Goal: Information Seeking & Learning: Learn about a topic

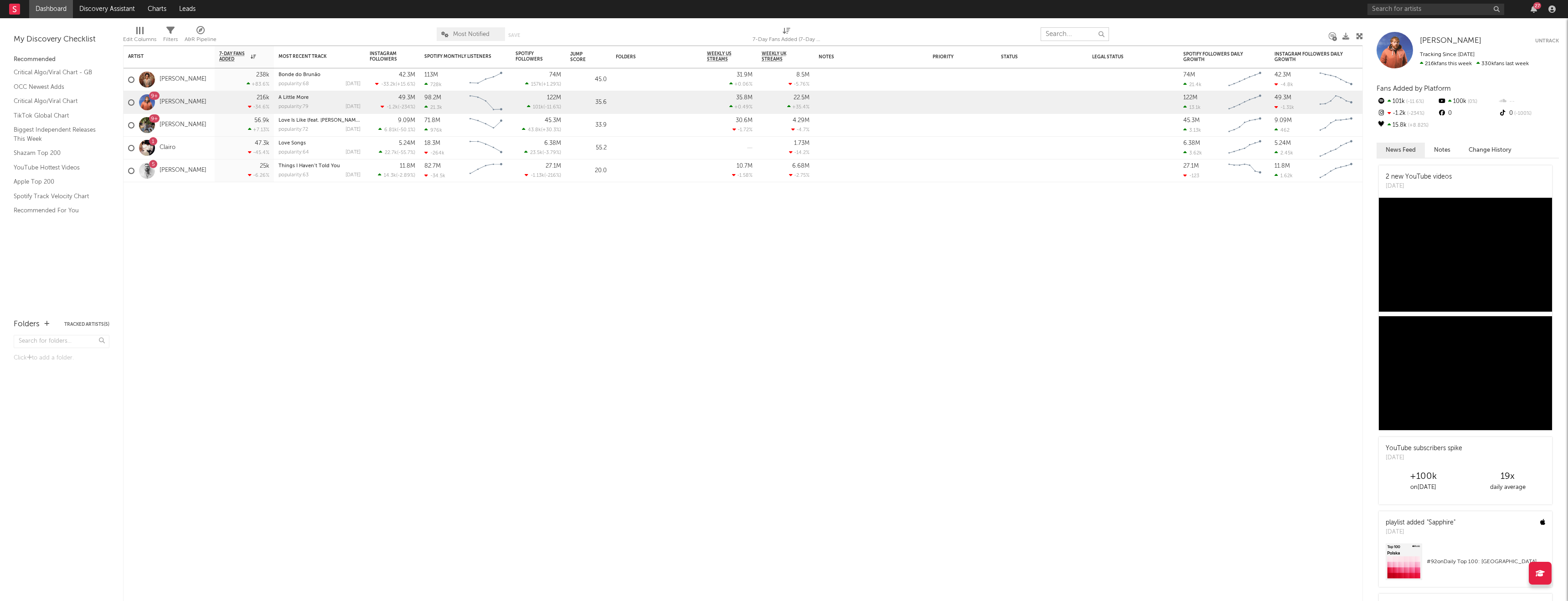
click at [1061, 39] on input "text" at bounding box center [1075, 34] width 68 height 13
click at [1432, 9] on input "text" at bounding box center [1436, 9] width 137 height 12
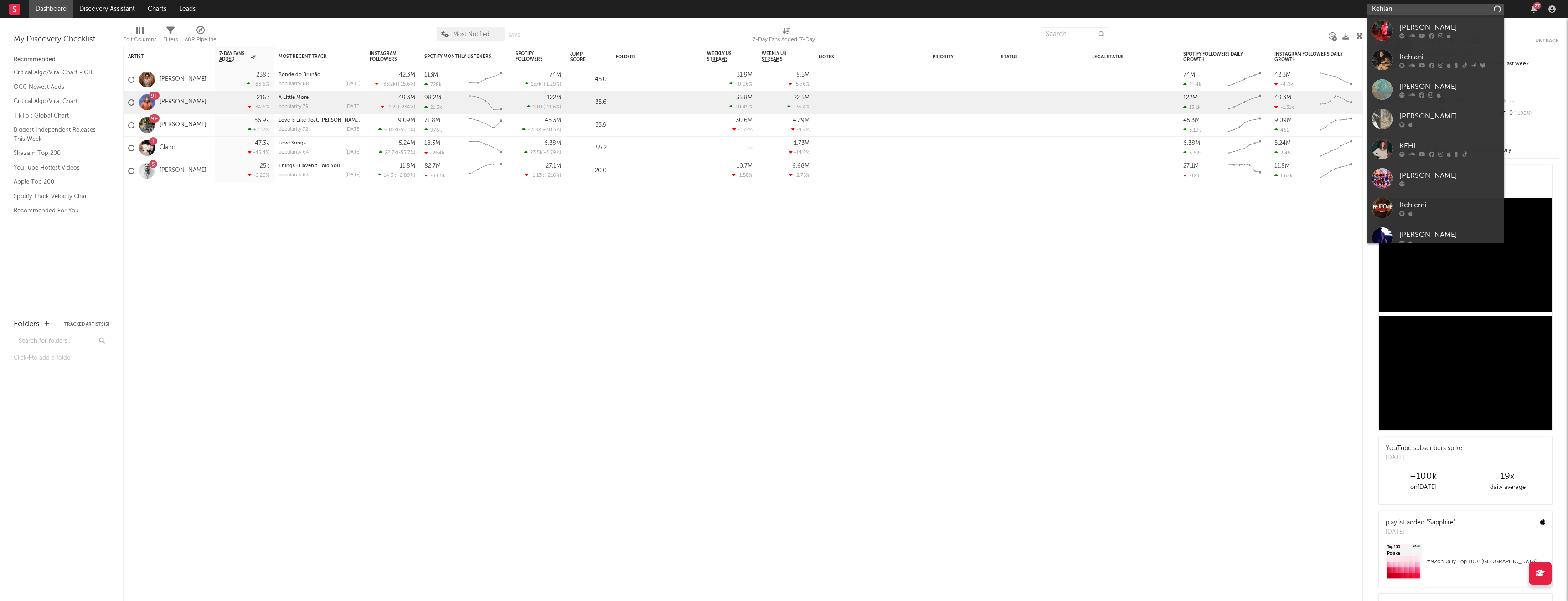
type input "Kehlani"
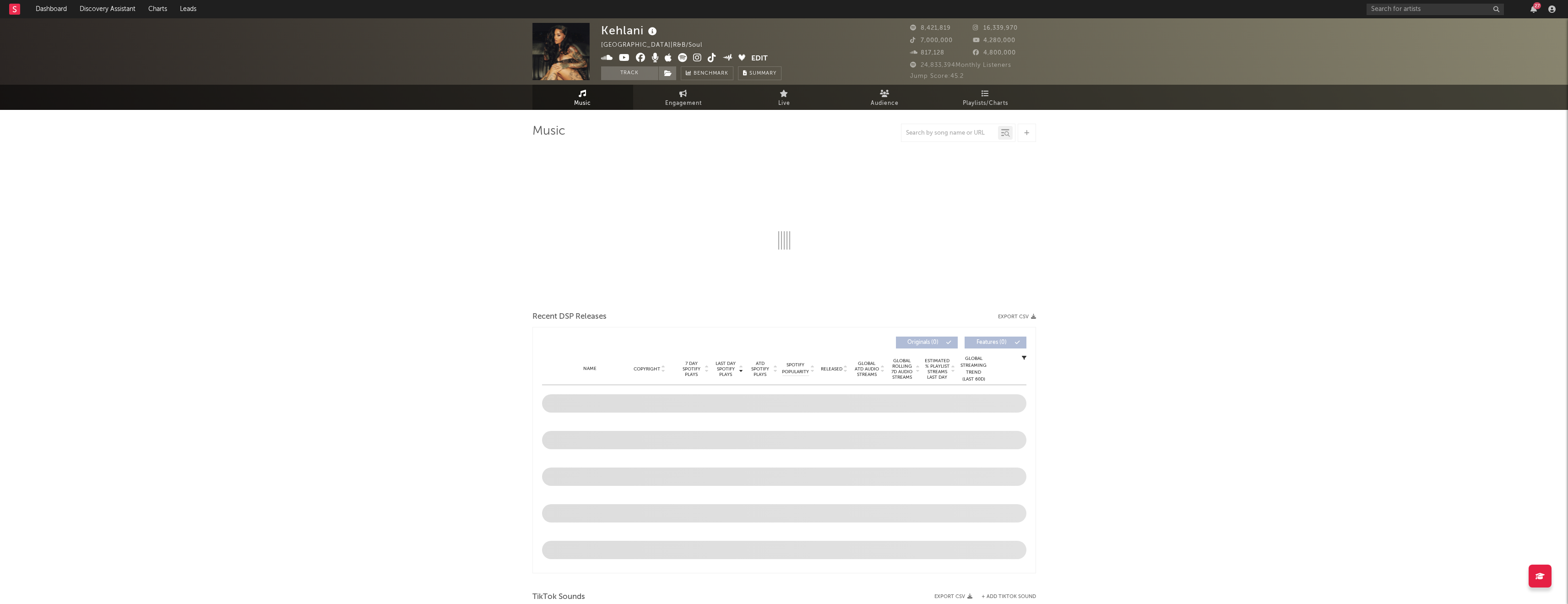
select select "6m"
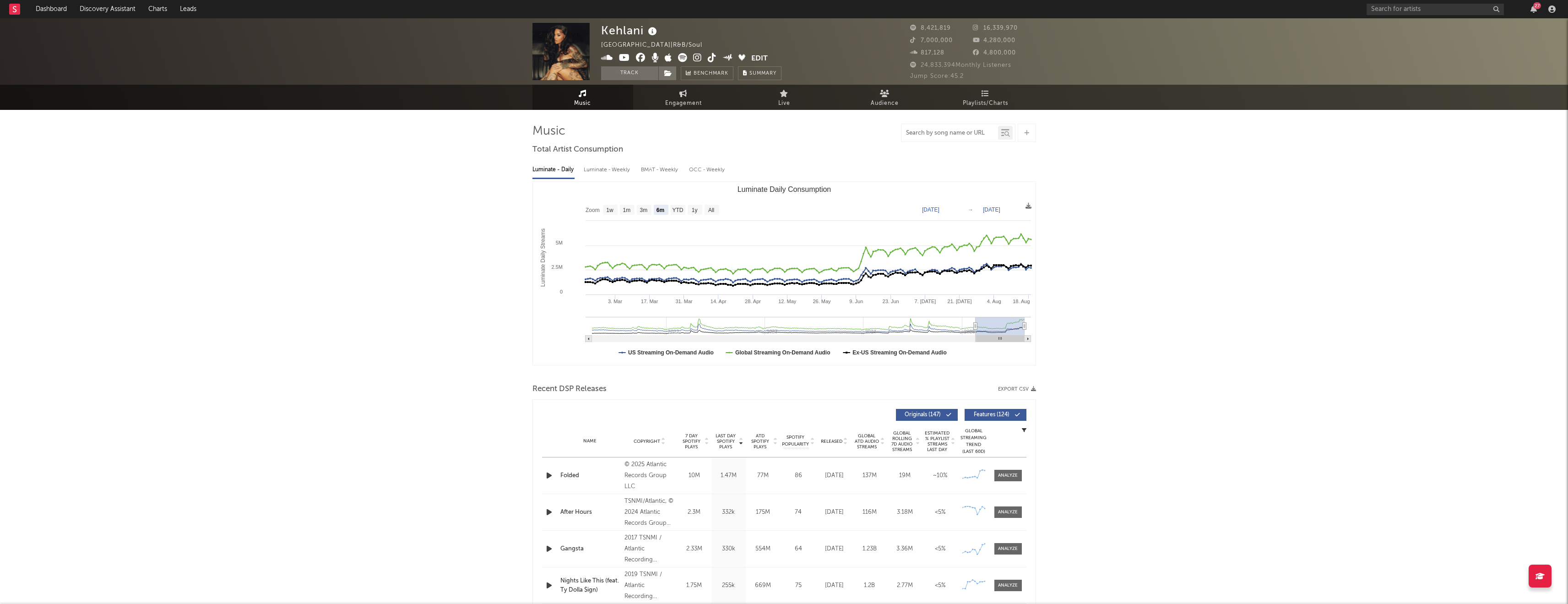
click at [955, 135] on input "text" at bounding box center [949, 133] width 97 height 7
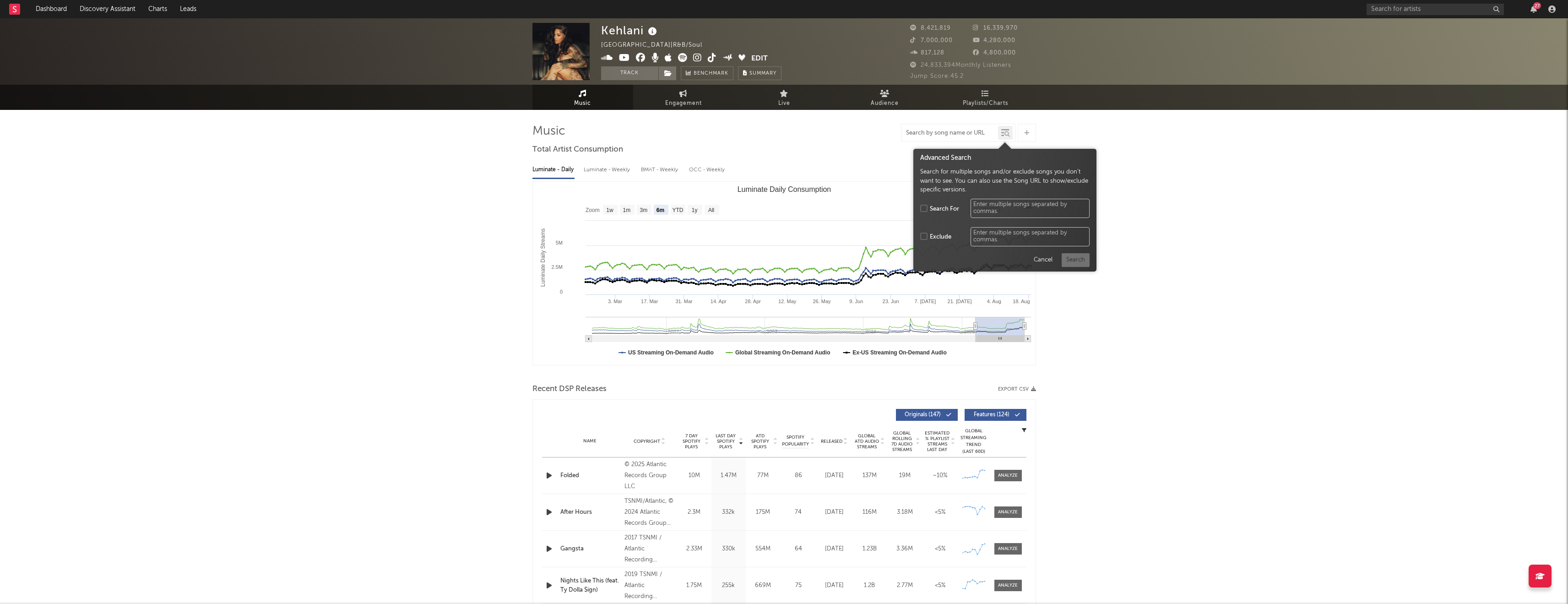
click at [1008, 139] on div at bounding box center [1005, 133] width 15 height 13
click at [958, 139] on div at bounding box center [958, 133] width 114 height 18
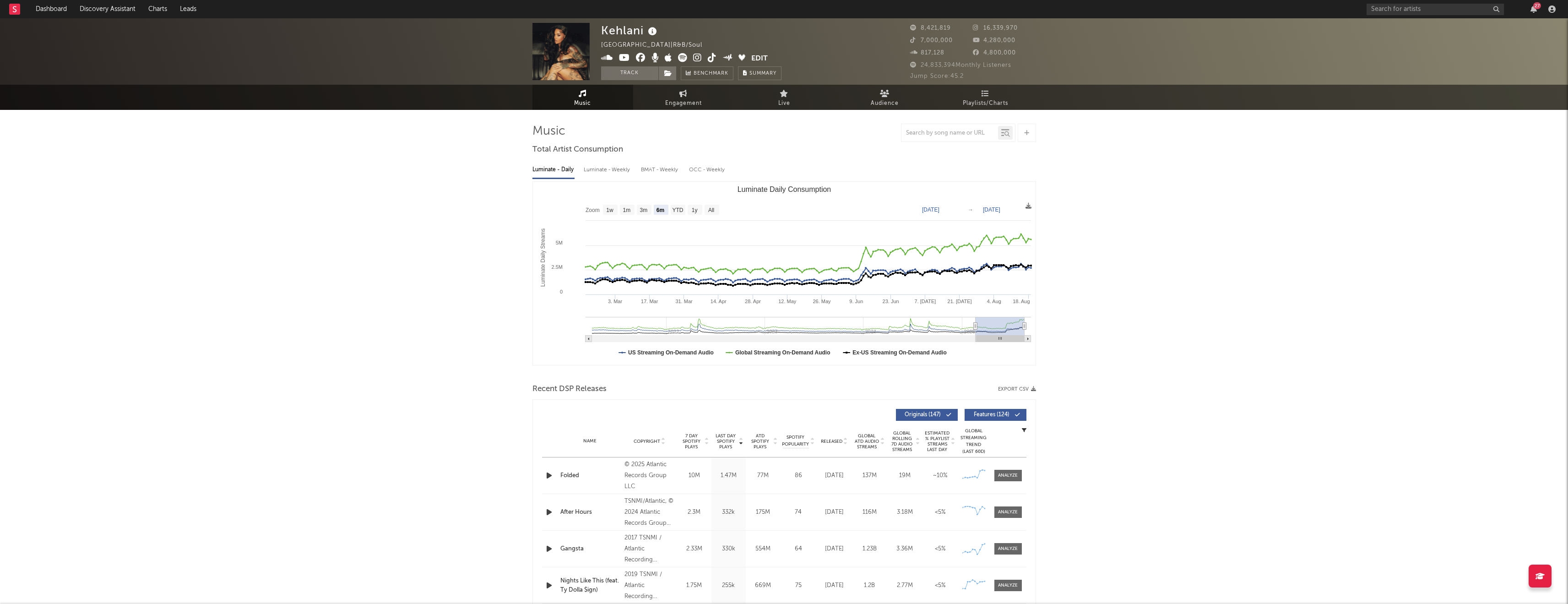
click at [954, 134] on div at bounding box center [949, 133] width 97 height 12
click at [954, 134] on input "text" at bounding box center [949, 133] width 97 height 7
type input "R"
type input "CRASH"
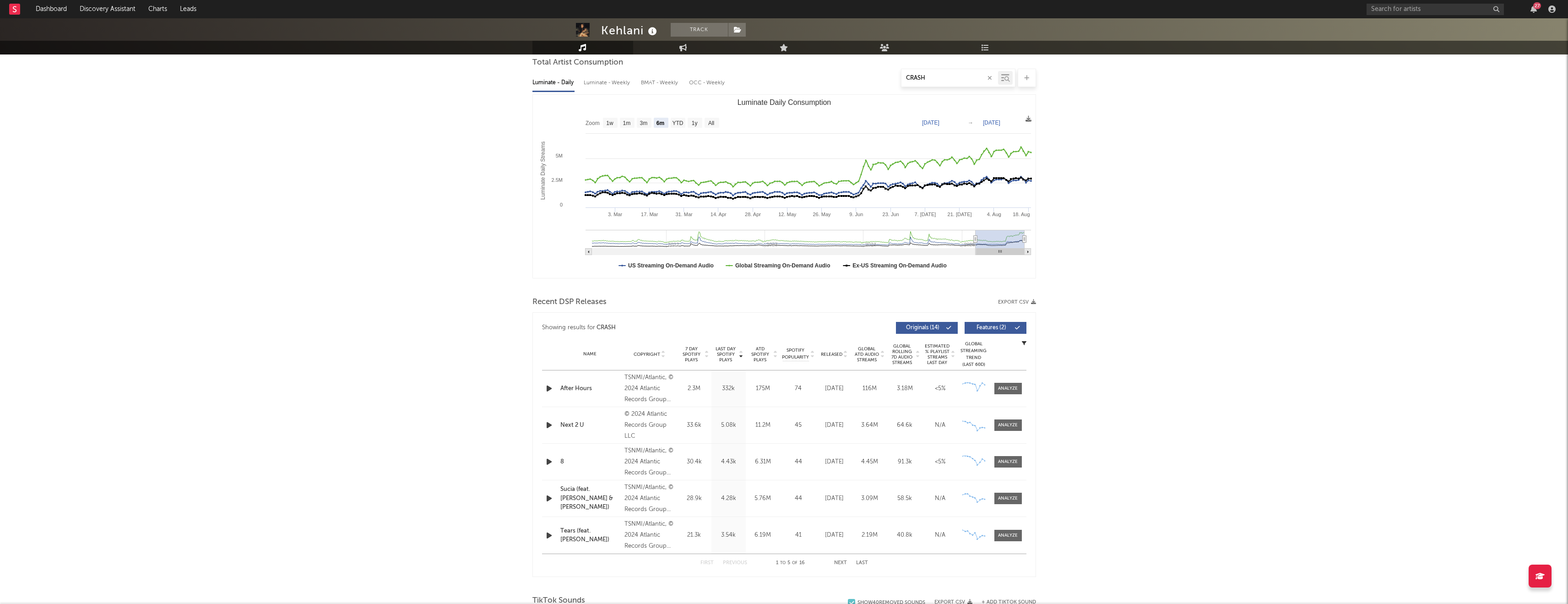
scroll to position [229, 0]
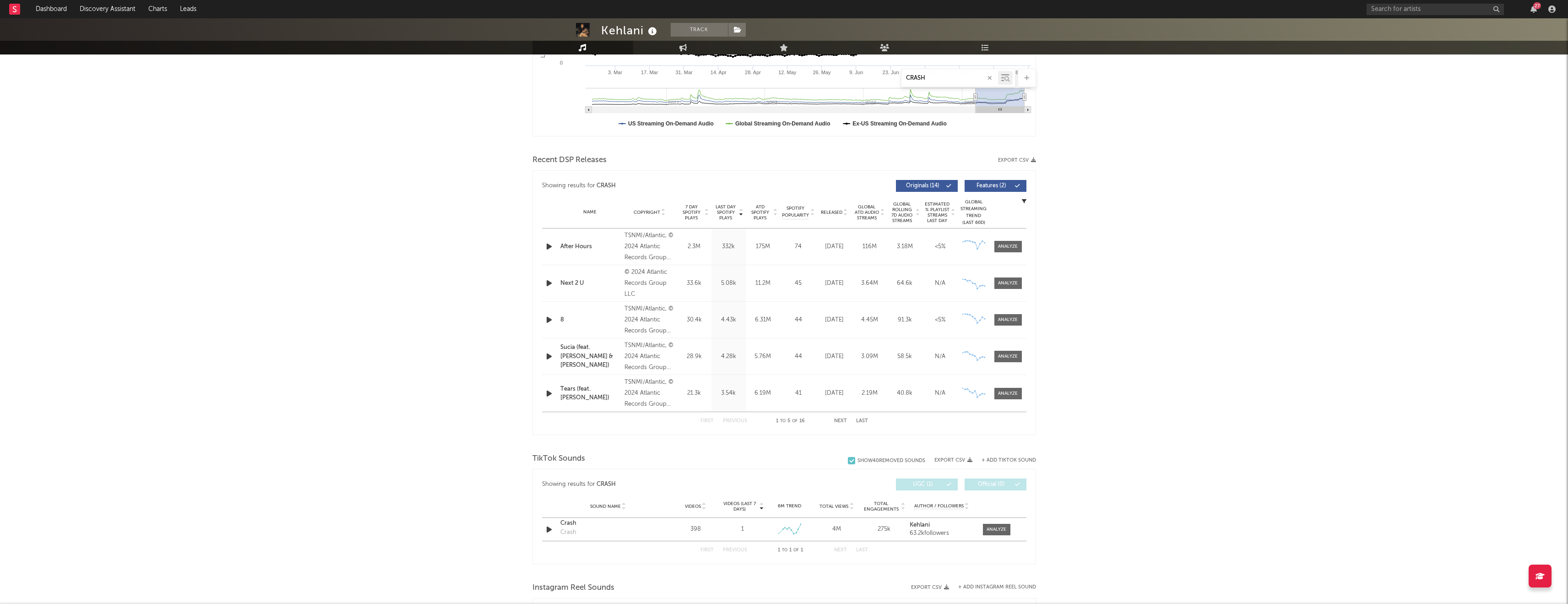
click at [952, 185] on button "Originals ( 14 )" at bounding box center [926, 185] width 62 height 12
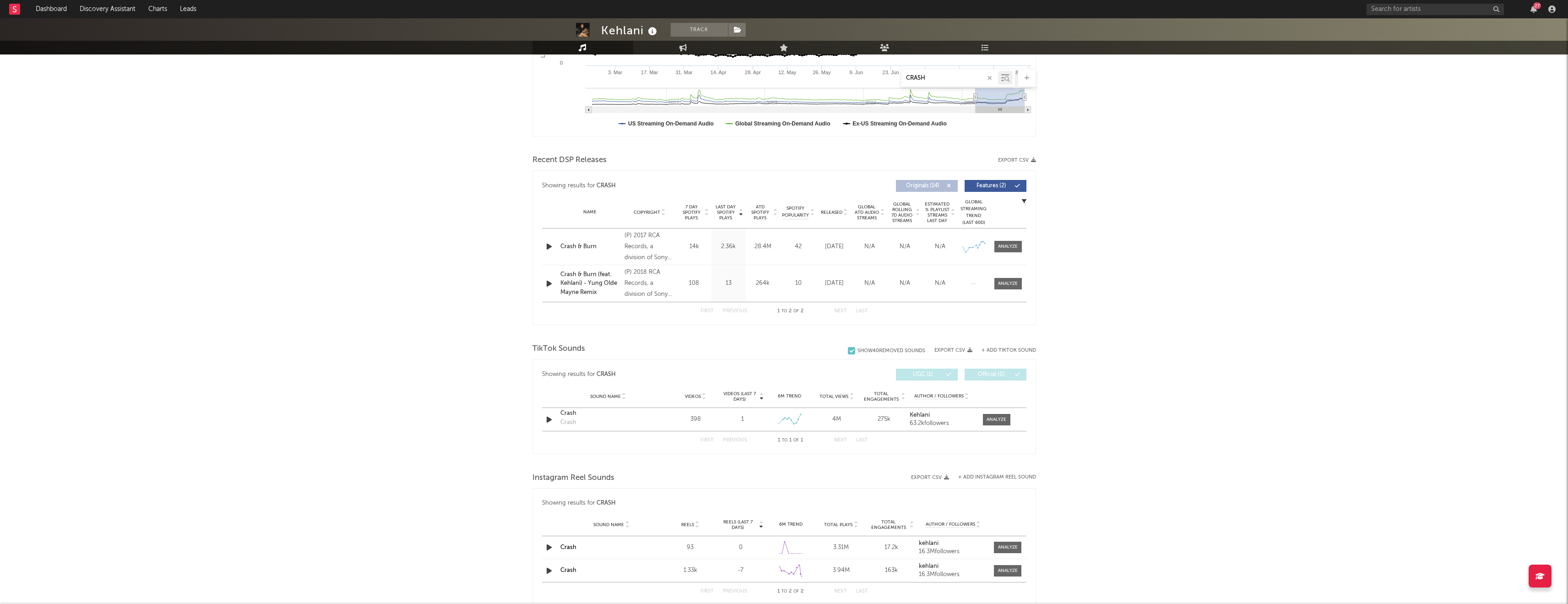
click at [952, 185] on button "Originals ( 14 )" at bounding box center [926, 185] width 62 height 12
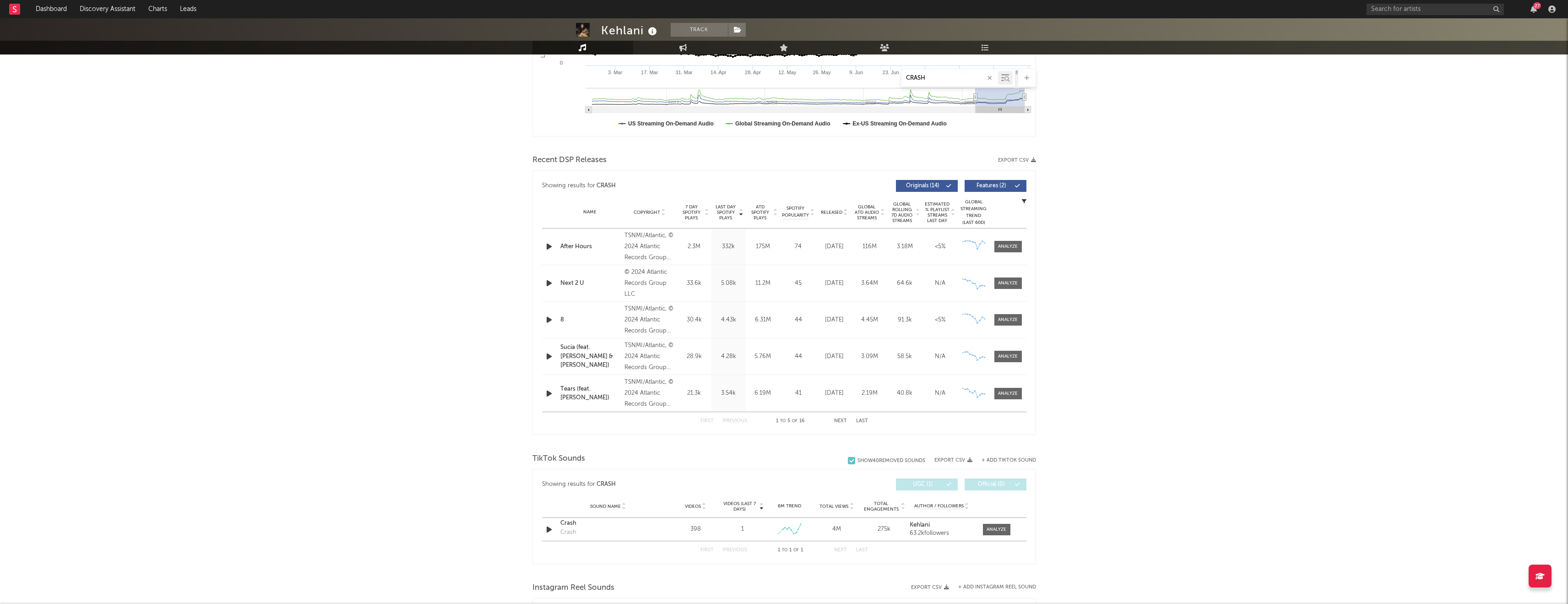
click at [1023, 185] on button "Features ( 2 )" at bounding box center [995, 185] width 62 height 12
click at [1019, 185] on icon at bounding box center [1017, 186] width 6 height 6
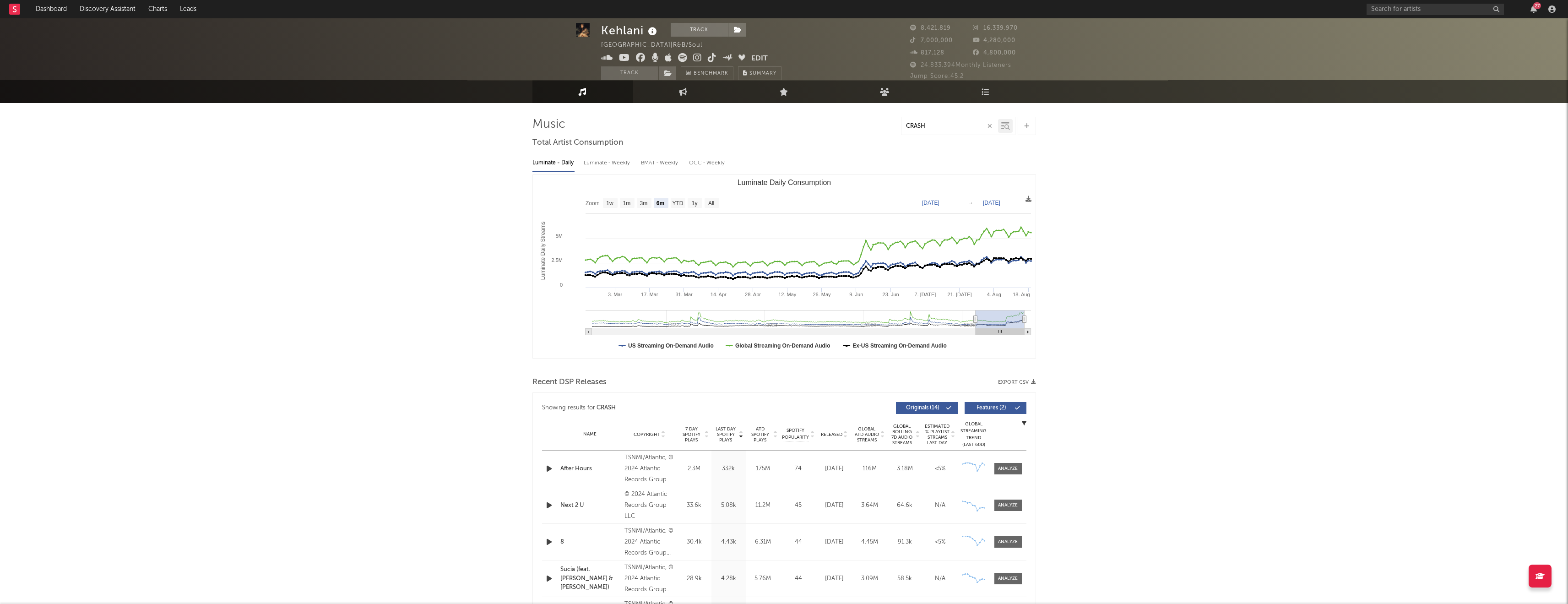
scroll to position [0, 0]
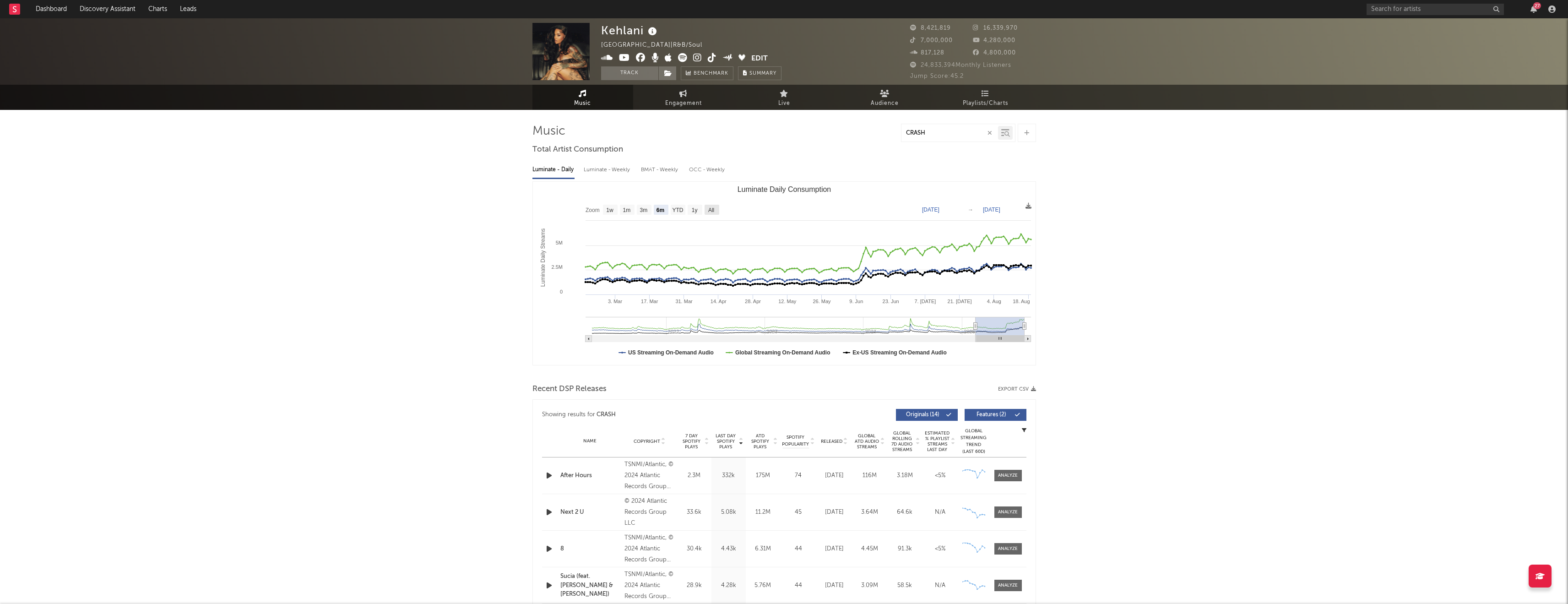
click at [713, 208] on text "All" at bounding box center [711, 210] width 6 height 6
select select "All"
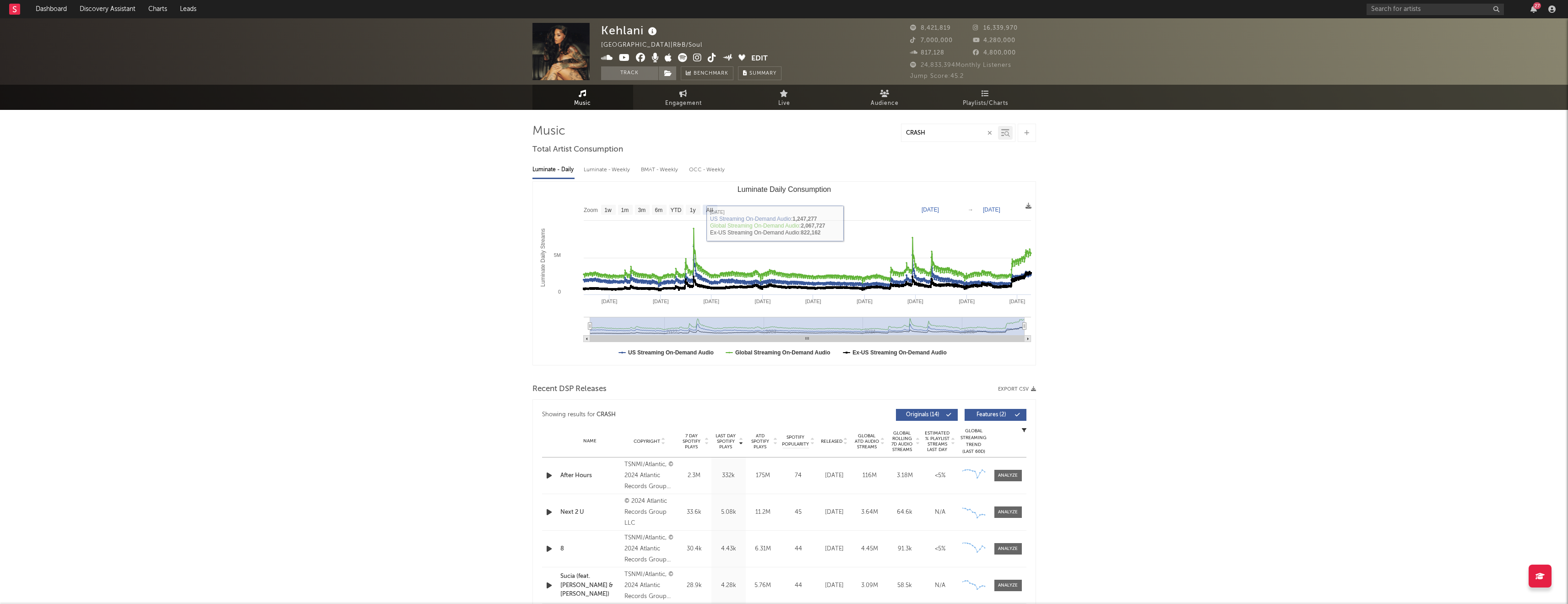
click at [939, 210] on text "[DATE]" at bounding box center [930, 210] width 17 height 6
click at [955, 207] on input "[DATE]" at bounding box center [937, 209] width 43 height 9
click at [958, 208] on input "[DATE]" at bounding box center [937, 209] width 43 height 9
click at [1000, 210] on text "[DATE]" at bounding box center [992, 210] width 17 height 6
type input "[DATE]"
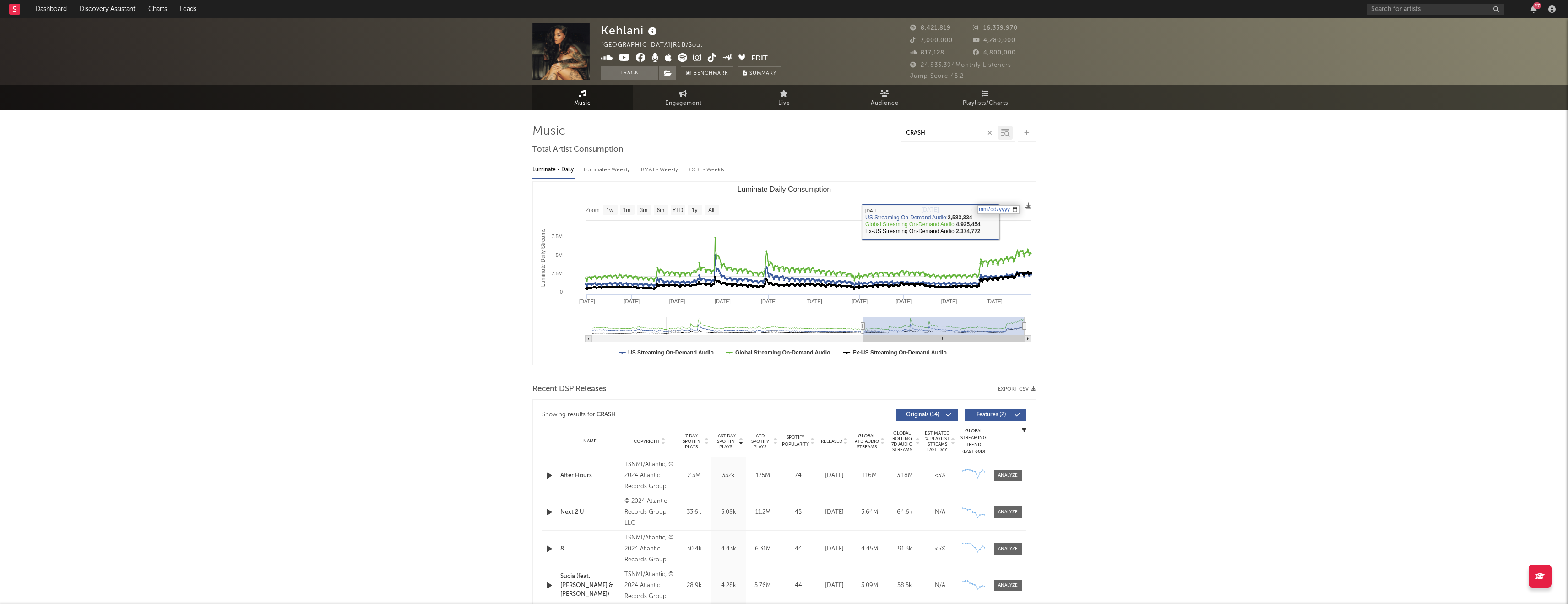
click at [1020, 210] on input "[DATE]" at bounding box center [998, 209] width 43 height 9
click at [1020, 209] on input "[DATE]" at bounding box center [998, 209] width 43 height 9
click at [1029, 208] on icon at bounding box center [1028, 206] width 6 height 6
click at [1026, 207] on icon at bounding box center [1028, 206] width 6 height 6
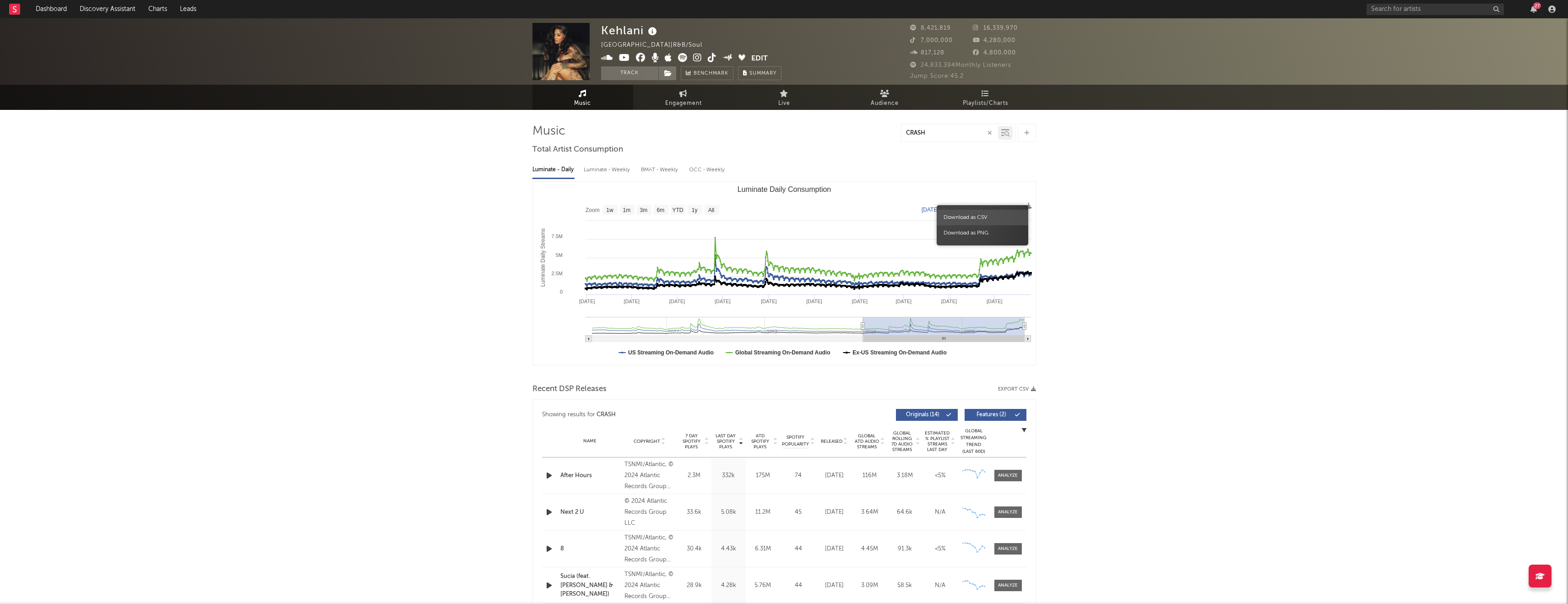
click at [995, 214] on span "Download as CSV" at bounding box center [982, 217] width 92 height 15
click at [595, 172] on div "Luminate - Weekly" at bounding box center [608, 169] width 48 height 15
select select "6m"
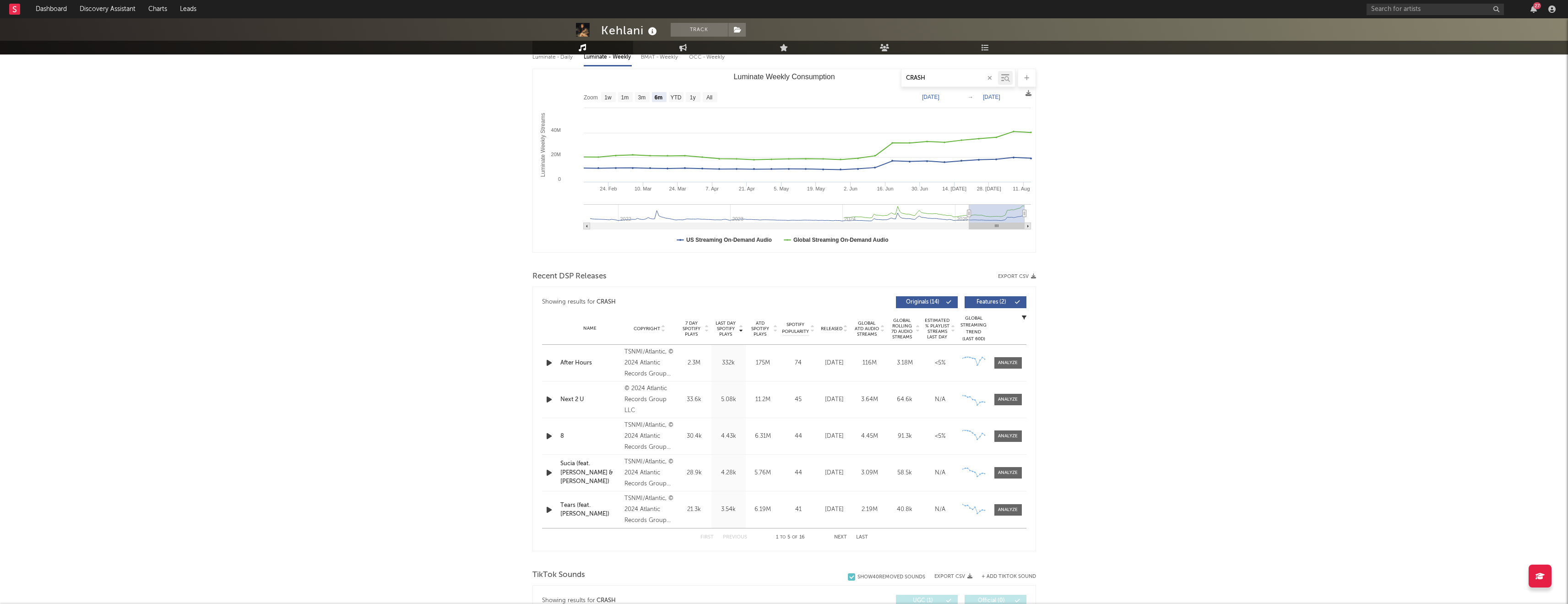
scroll to position [138, 0]
